Goal: Task Accomplishment & Management: Complete application form

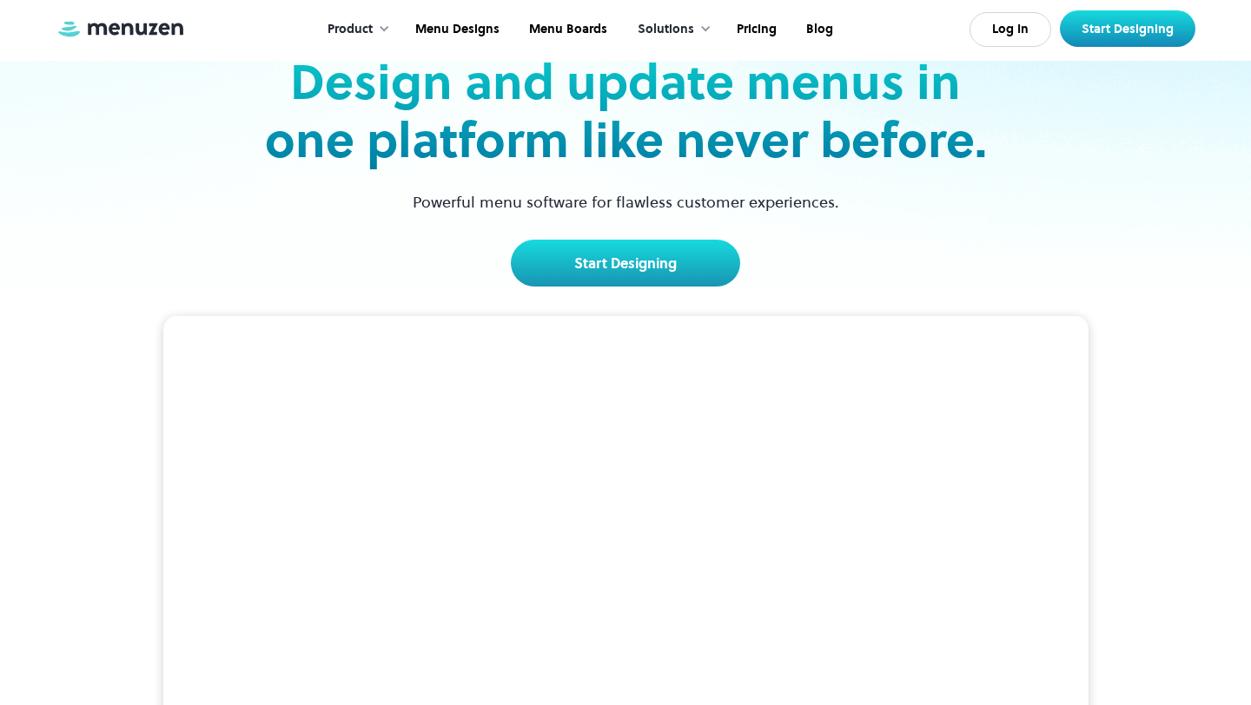
scroll to position [52, 0]
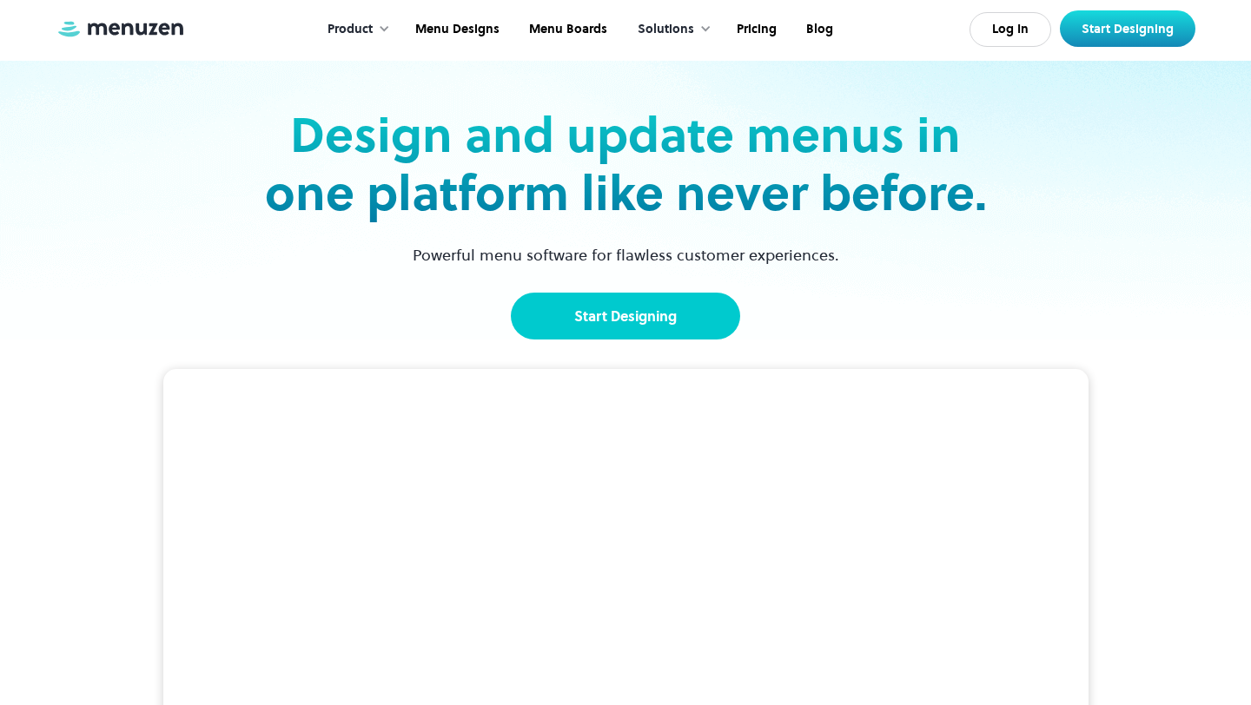
click at [599, 334] on link "Start Designing" at bounding box center [625, 316] width 229 height 47
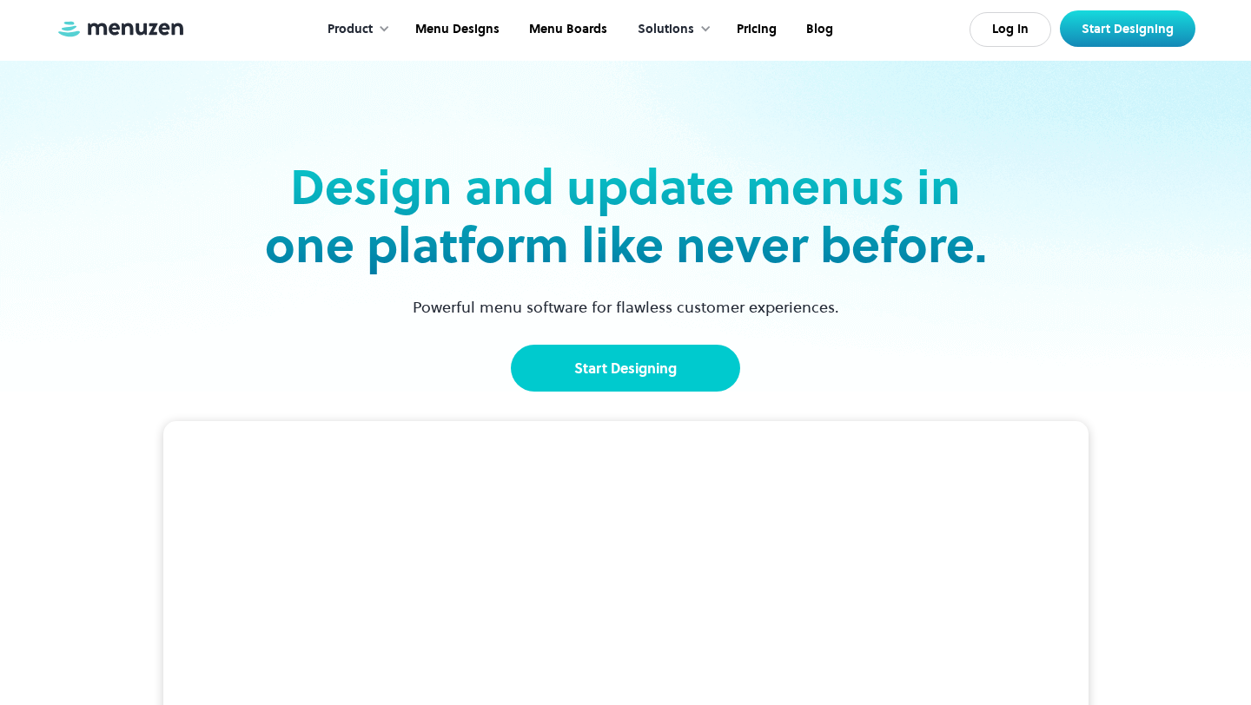
click at [605, 365] on link "Start Designing" at bounding box center [625, 368] width 229 height 47
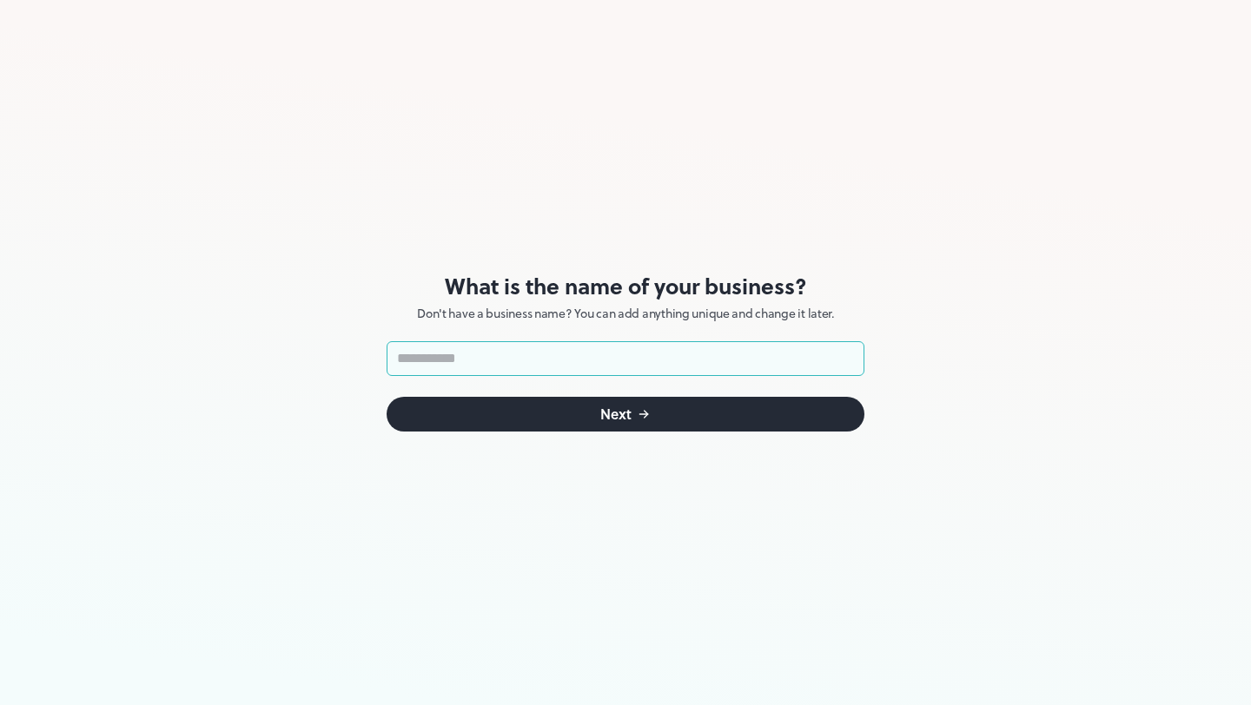
click at [573, 403] on button "Next" at bounding box center [626, 414] width 478 height 35
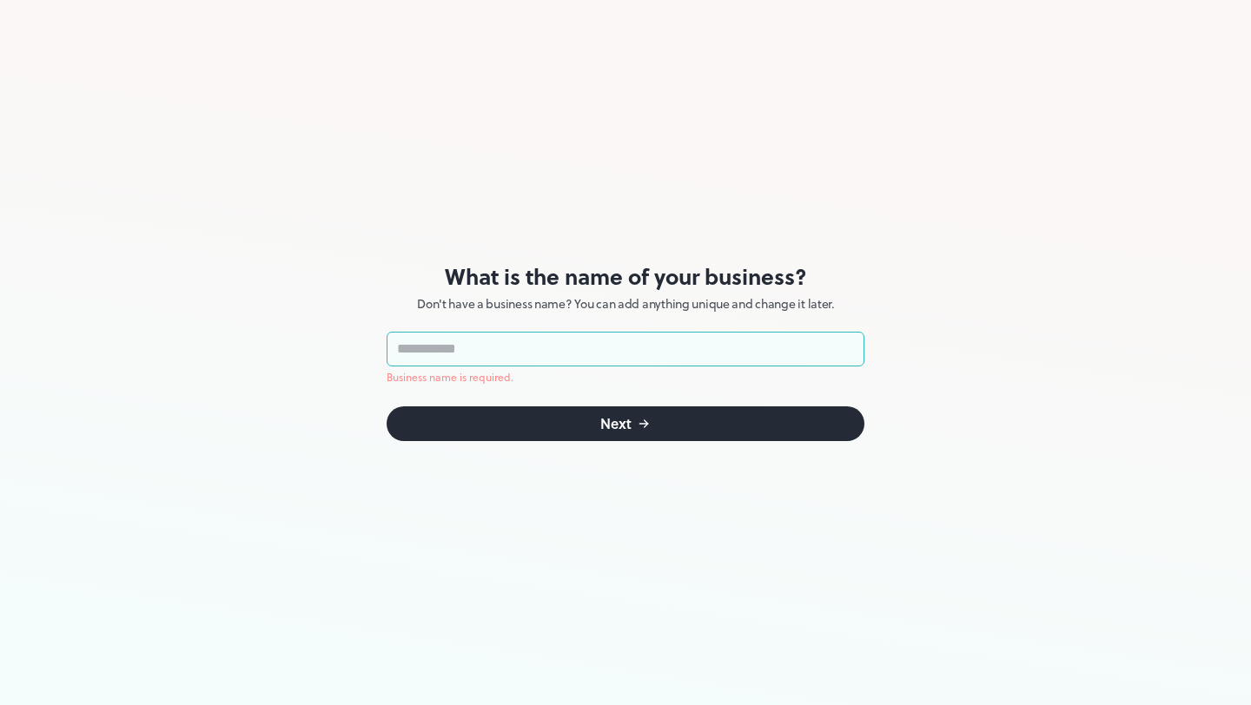
click at [559, 361] on input "text" at bounding box center [626, 349] width 478 height 35
click at [558, 351] on input "text" at bounding box center [626, 349] width 478 height 35
type input "**********"
click at [486, 416] on button "Next" at bounding box center [626, 424] width 478 height 35
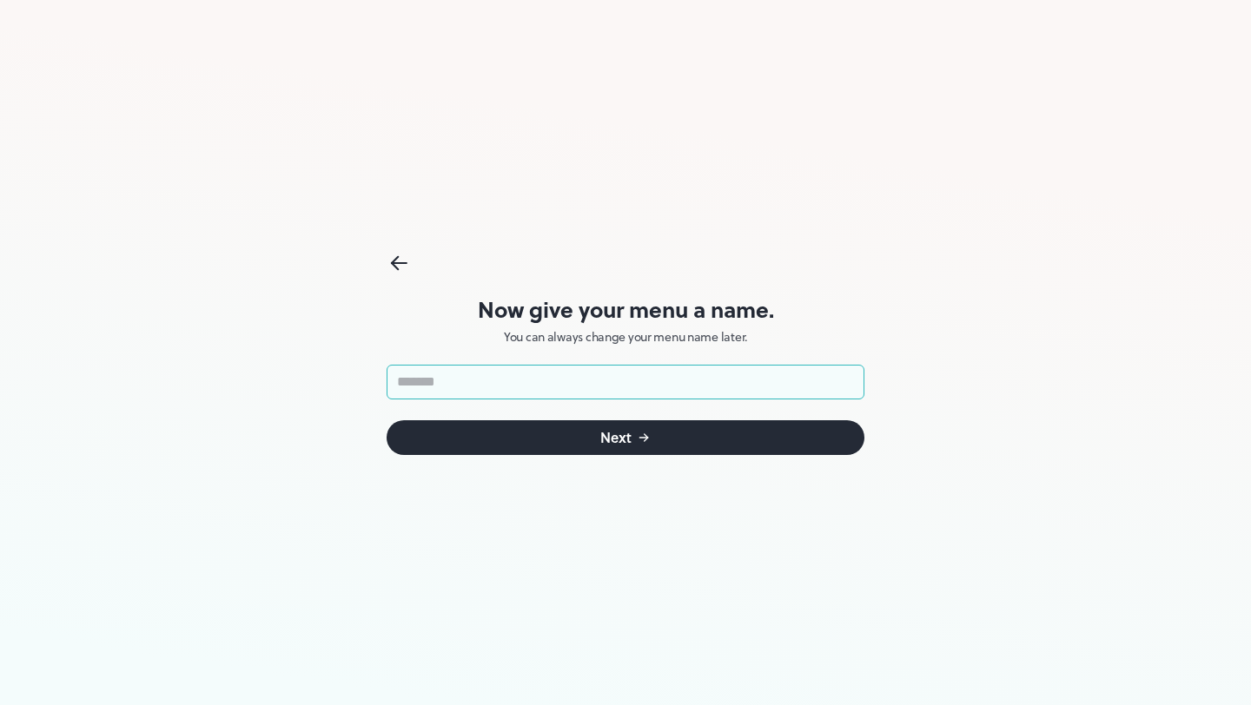
click at [567, 380] on input "text" at bounding box center [626, 382] width 478 height 35
type input "*"
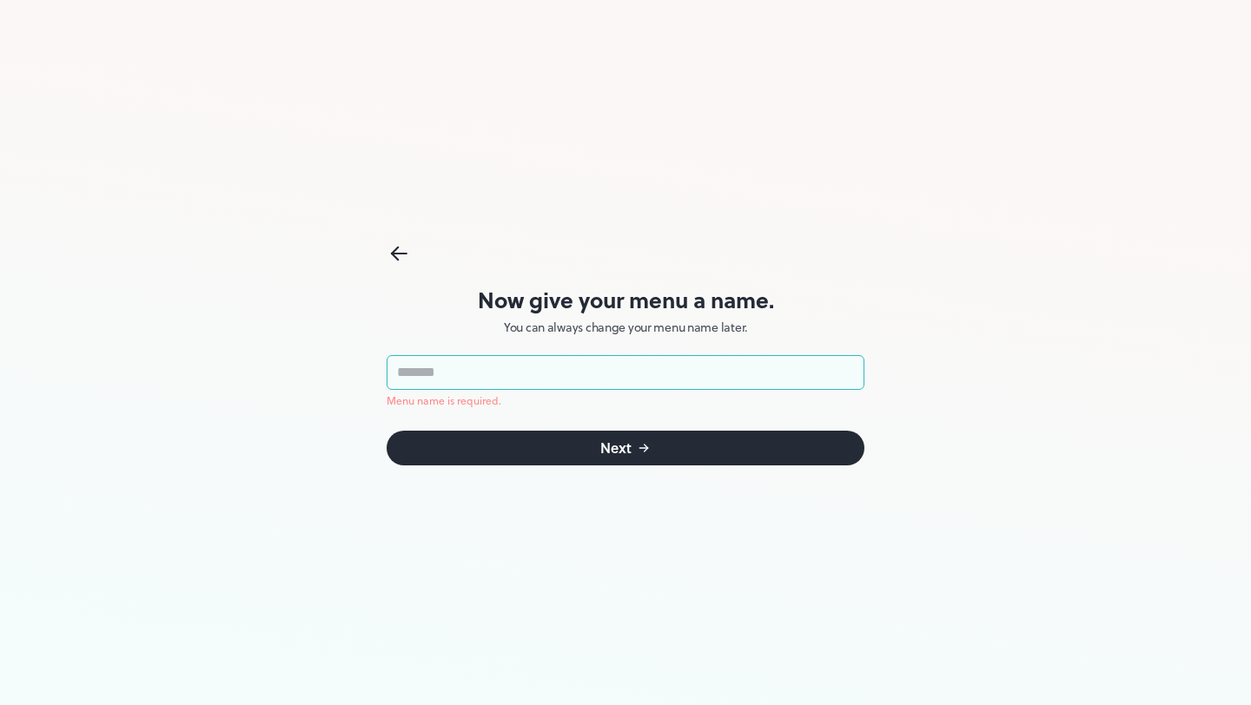
type input "*"
click at [416, 384] on input "text" at bounding box center [626, 372] width 478 height 35
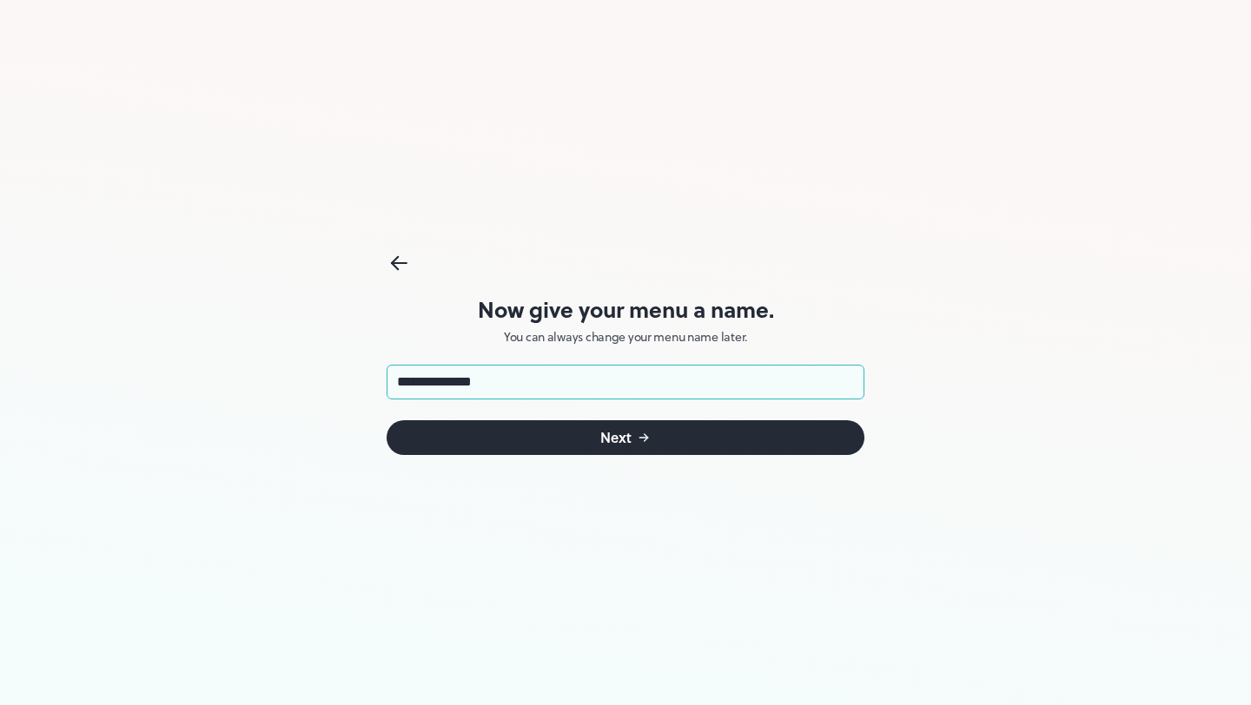
type input "**********"
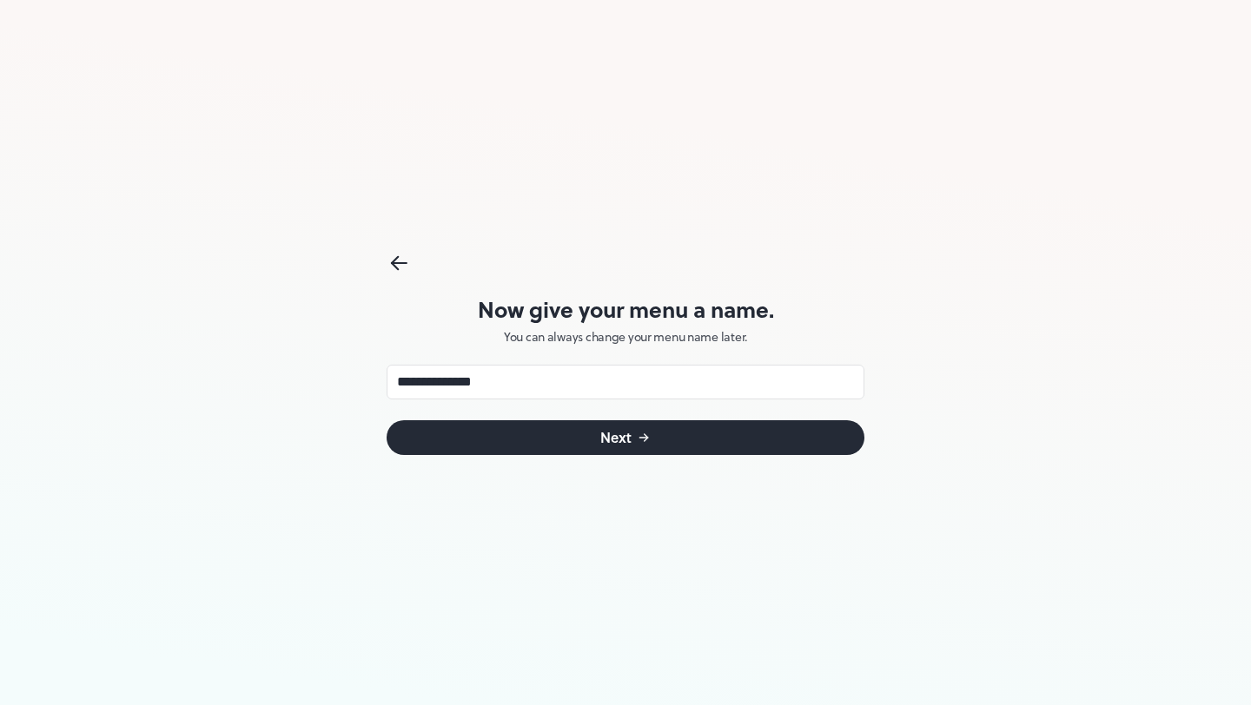
click at [472, 449] on button "Next" at bounding box center [626, 437] width 478 height 35
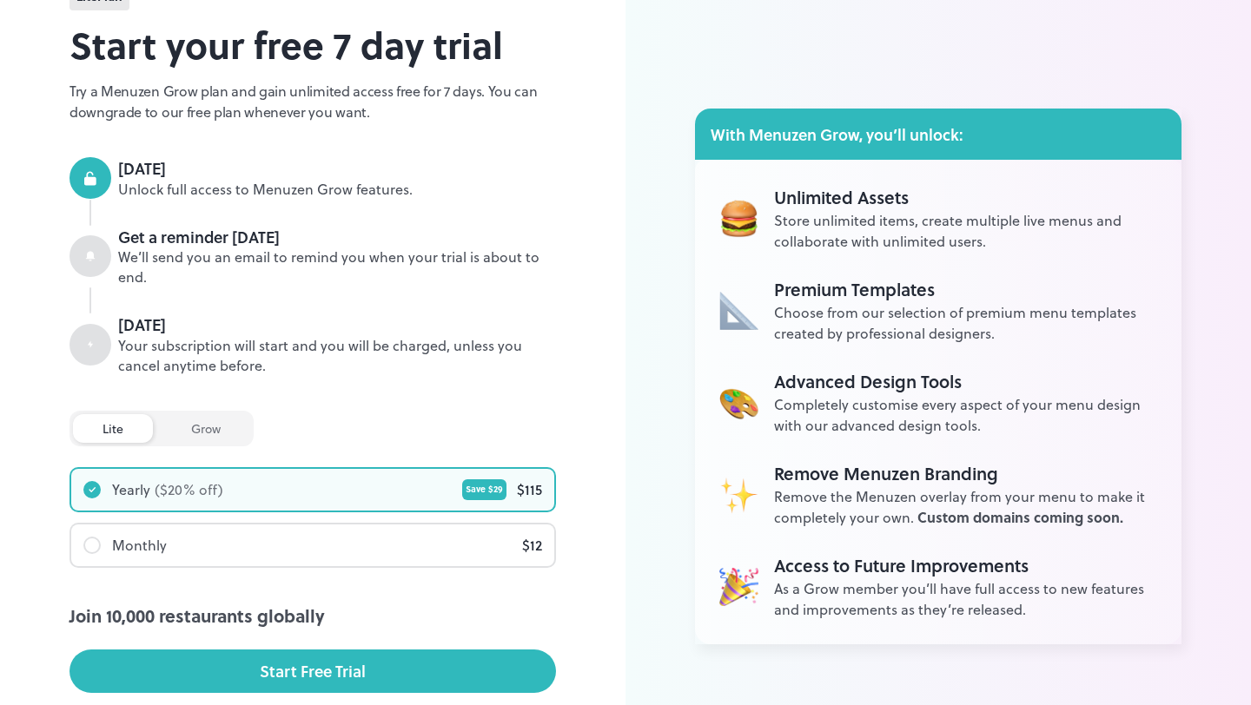
scroll to position [223, 0]
